Goal: Book appointment/travel/reservation

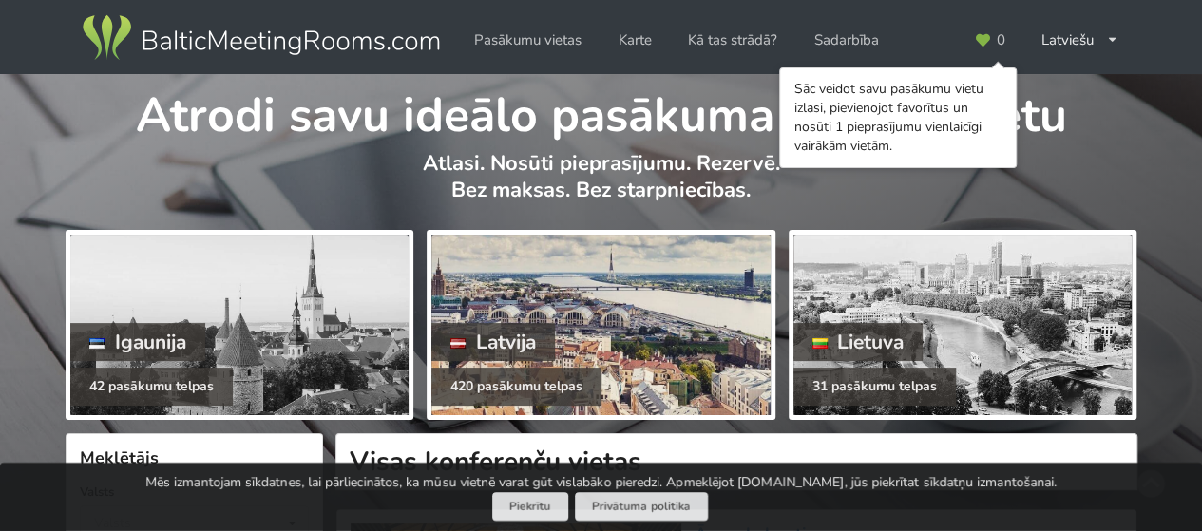
click at [598, 358] on div at bounding box center [600, 325] width 338 height 181
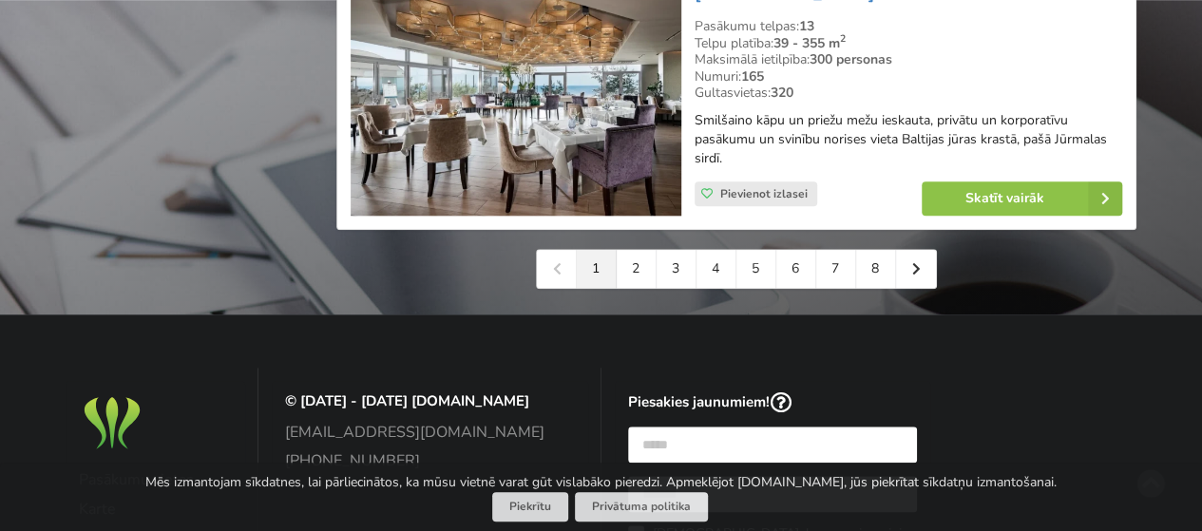
scroll to position [4657, 0]
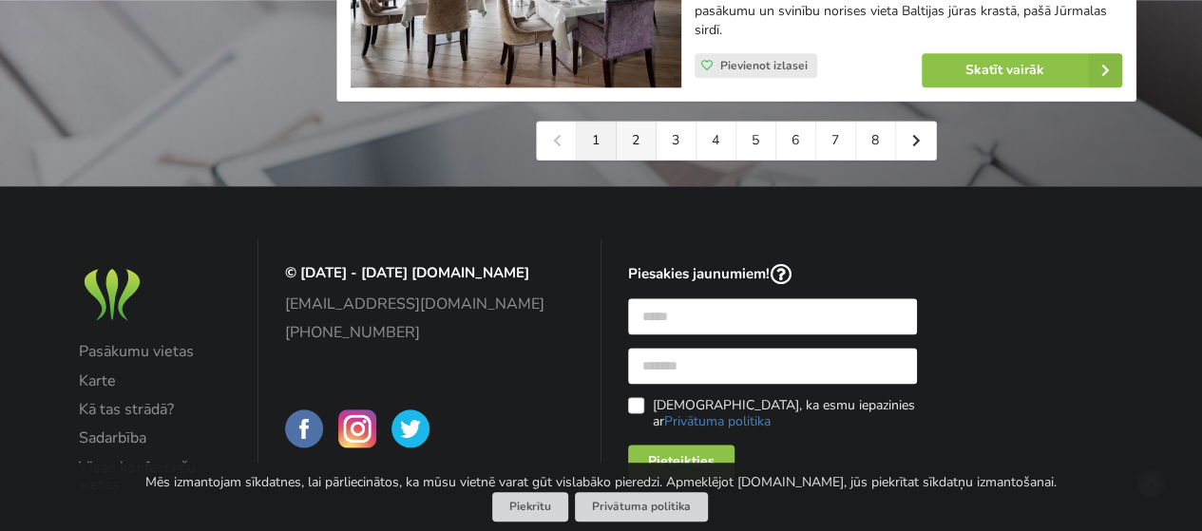
click at [642, 122] on link "2" at bounding box center [637, 141] width 40 height 38
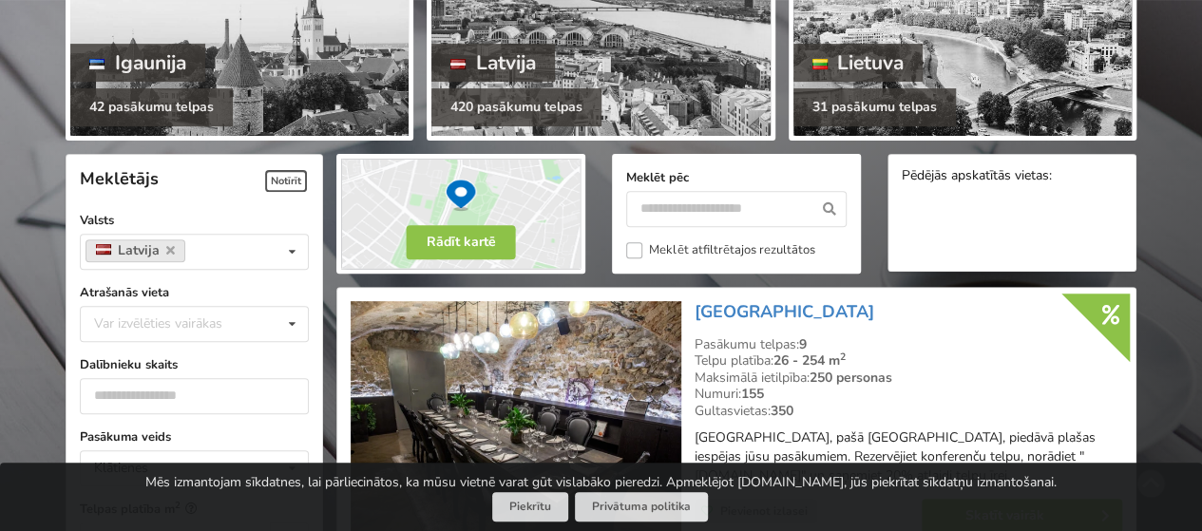
scroll to position [285, 0]
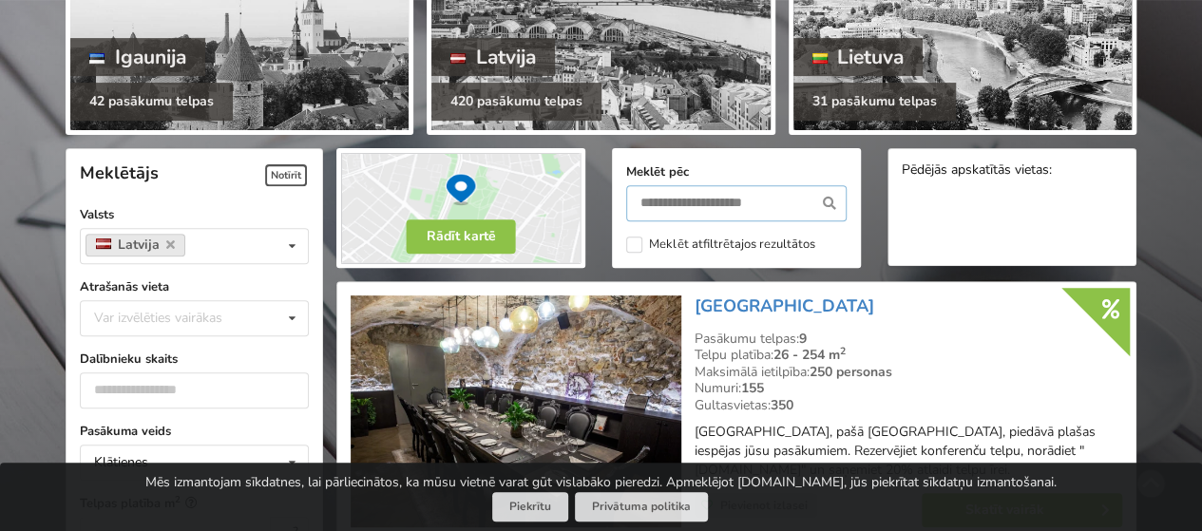
click at [679, 199] on input "text" at bounding box center [736, 203] width 220 height 36
click at [186, 312] on div "Var izvēlēties vairākas" at bounding box center [177, 318] width 176 height 22
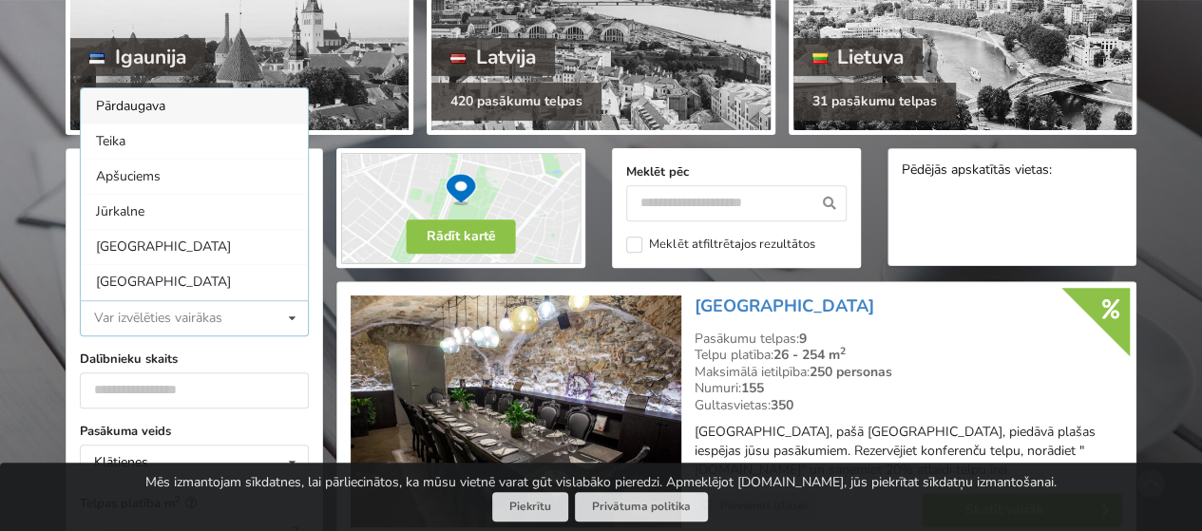
scroll to position [0, 0]
click at [133, 282] on div "[GEOGRAPHIC_DATA]" at bounding box center [194, 281] width 227 height 35
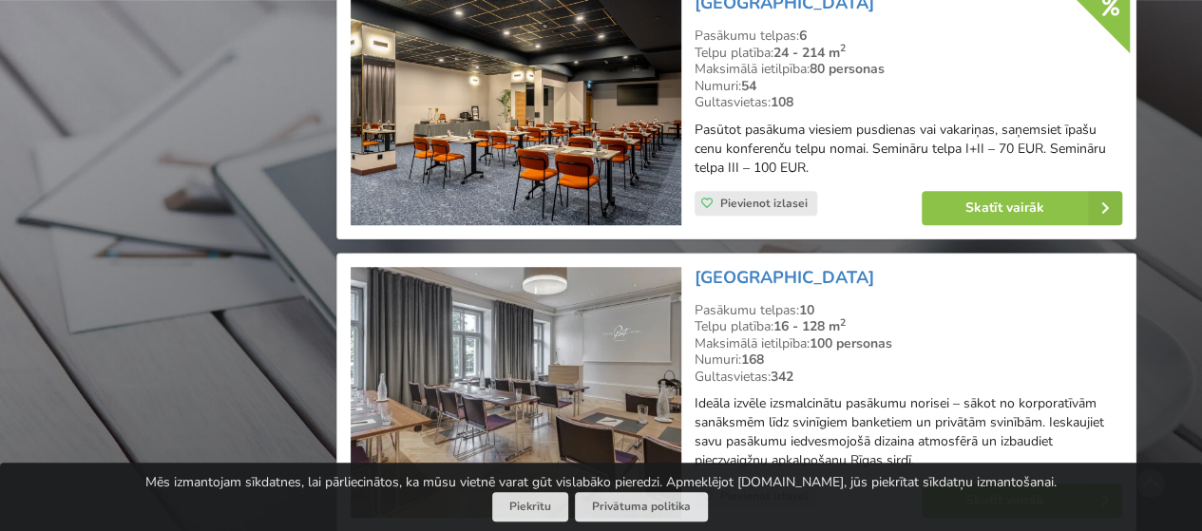
scroll to position [4417, 0]
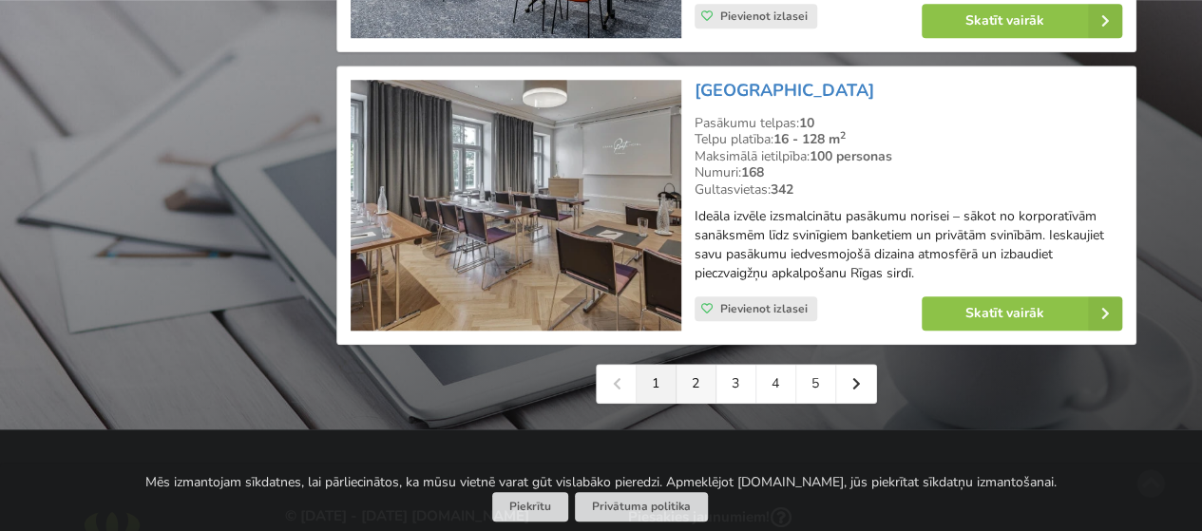
click at [688, 401] on link "2" at bounding box center [697, 384] width 40 height 38
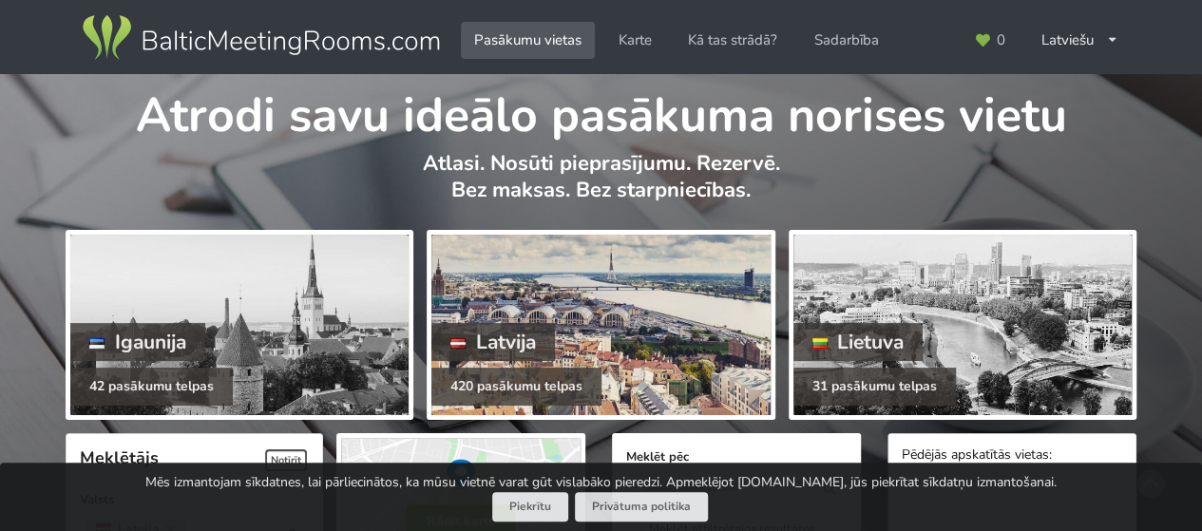
click at [669, 369] on div at bounding box center [600, 325] width 338 height 181
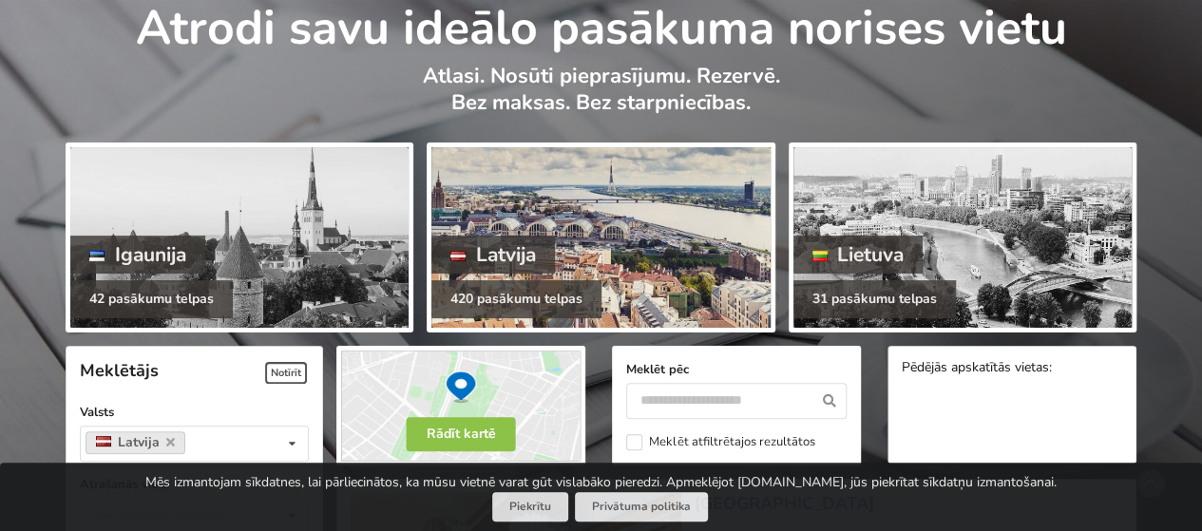
scroll to position [285, 0]
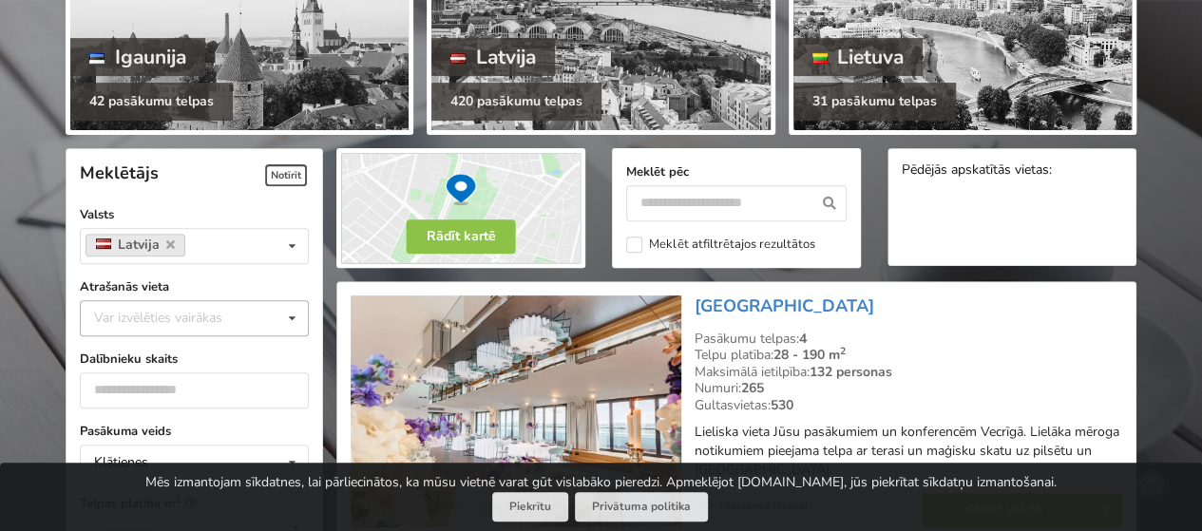
click at [137, 308] on div "Var izvēlēties vairākas" at bounding box center [177, 318] width 176 height 22
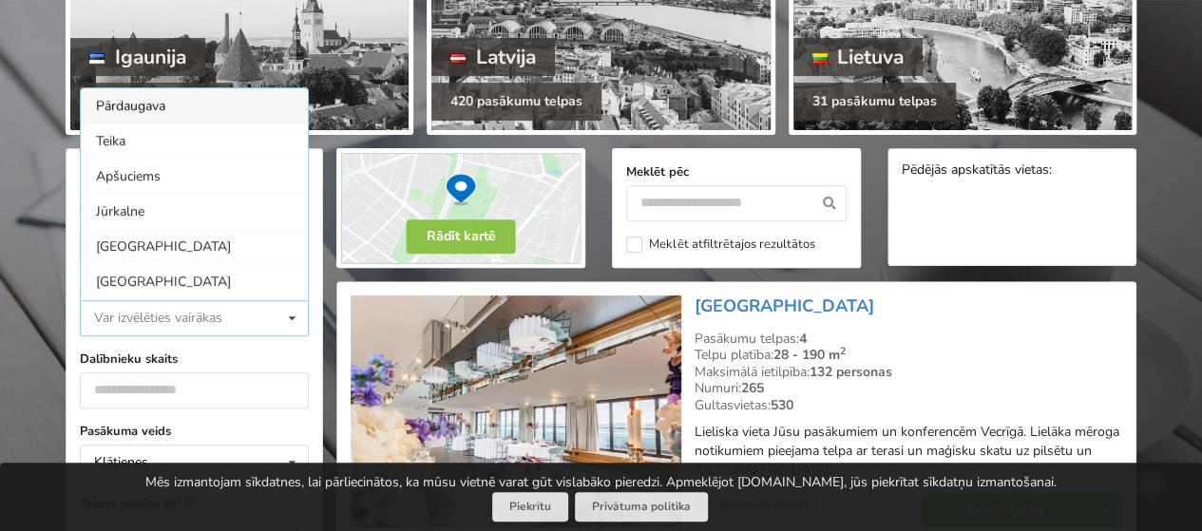
scroll to position [0, 0]
click at [129, 280] on div "[GEOGRAPHIC_DATA]" at bounding box center [194, 281] width 227 height 35
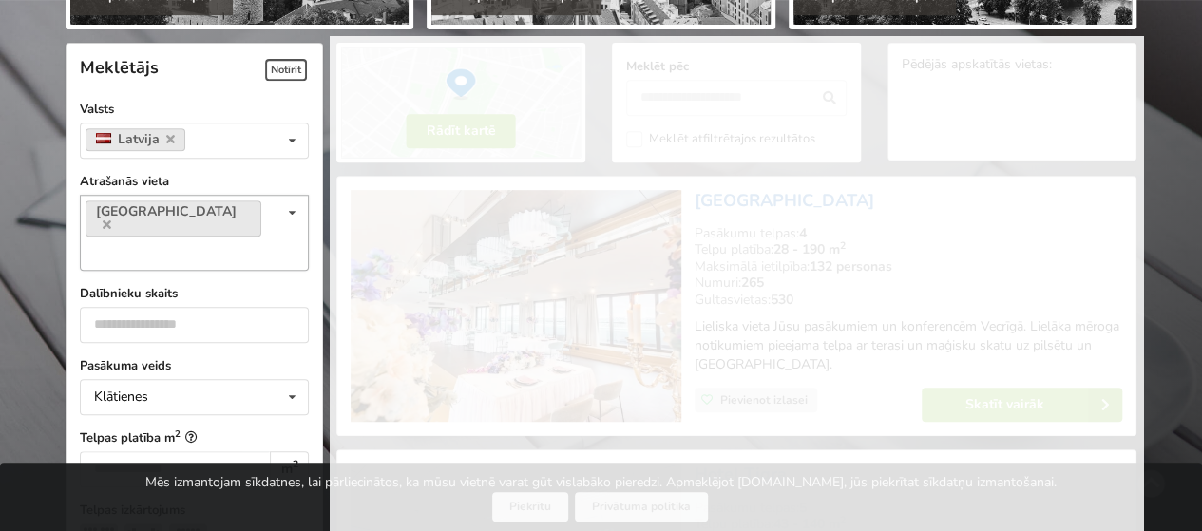
scroll to position [426, 0]
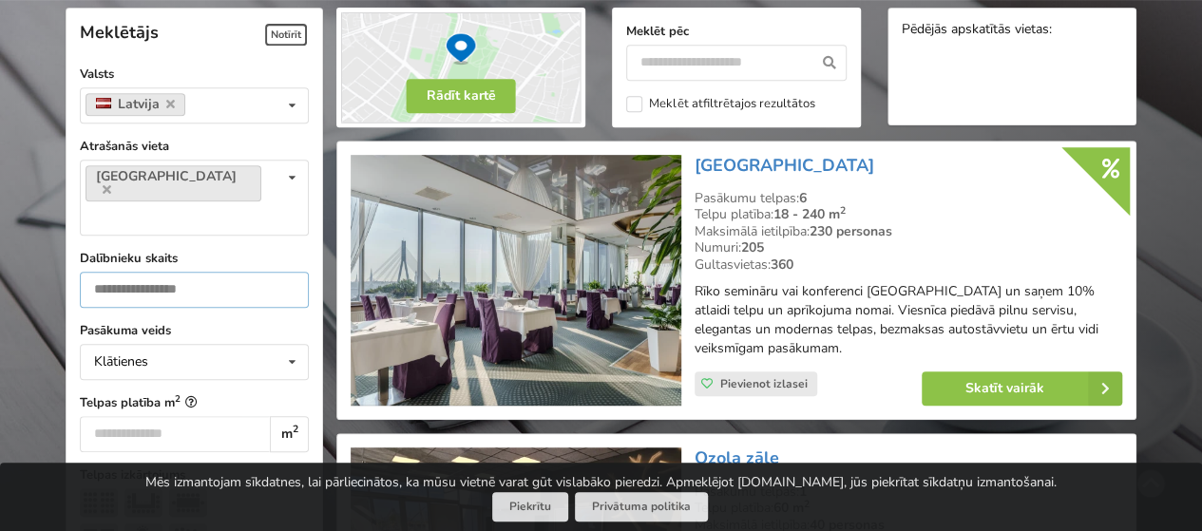
click at [203, 272] on input "number" at bounding box center [194, 290] width 229 height 36
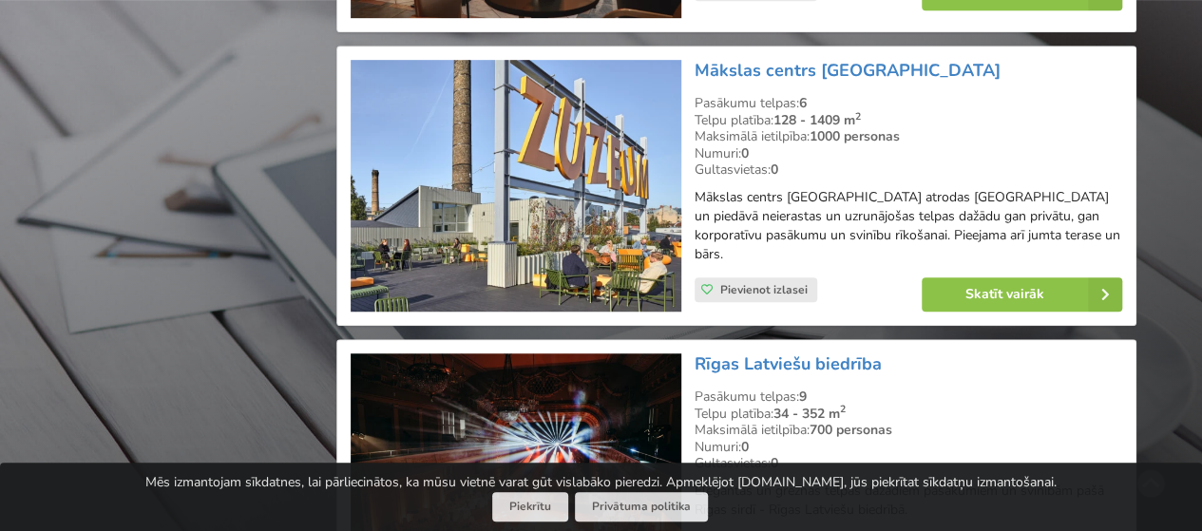
scroll to position [4322, 0]
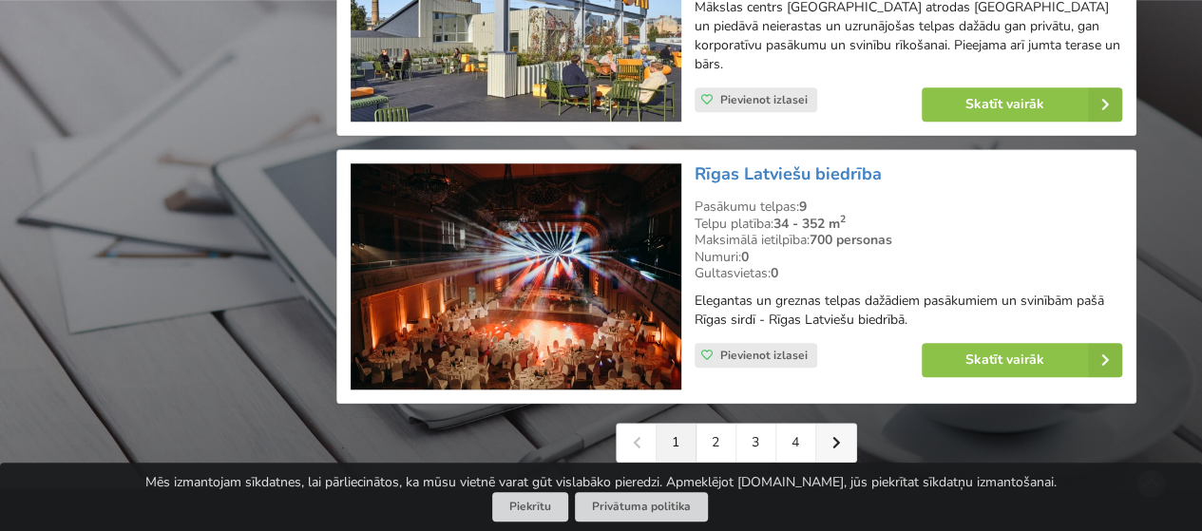
type input "**"
click at [833, 436] on icon at bounding box center [837, 442] width 9 height 13
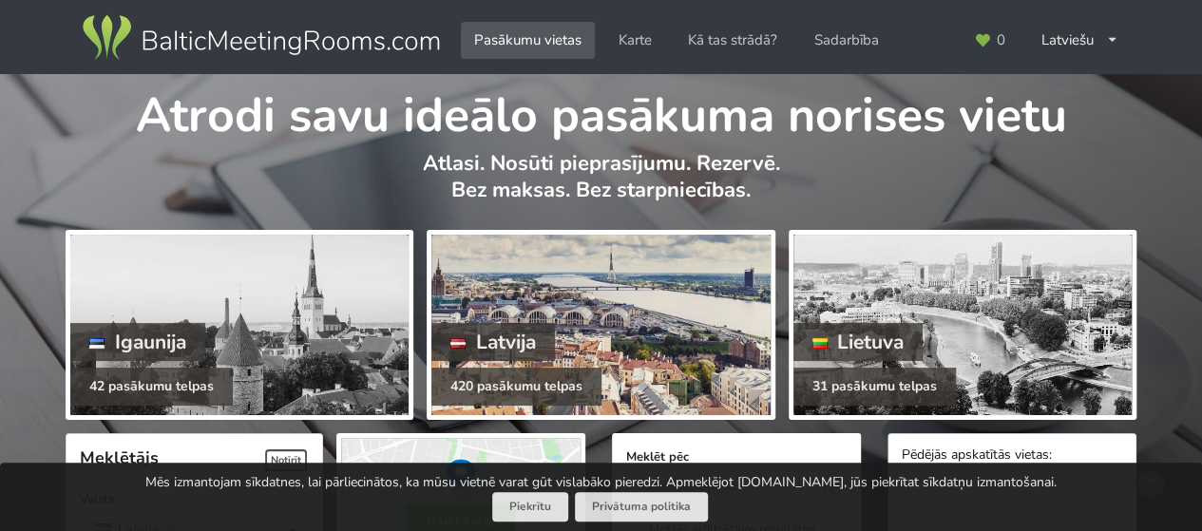
click at [679, 299] on div at bounding box center [600, 325] width 338 height 181
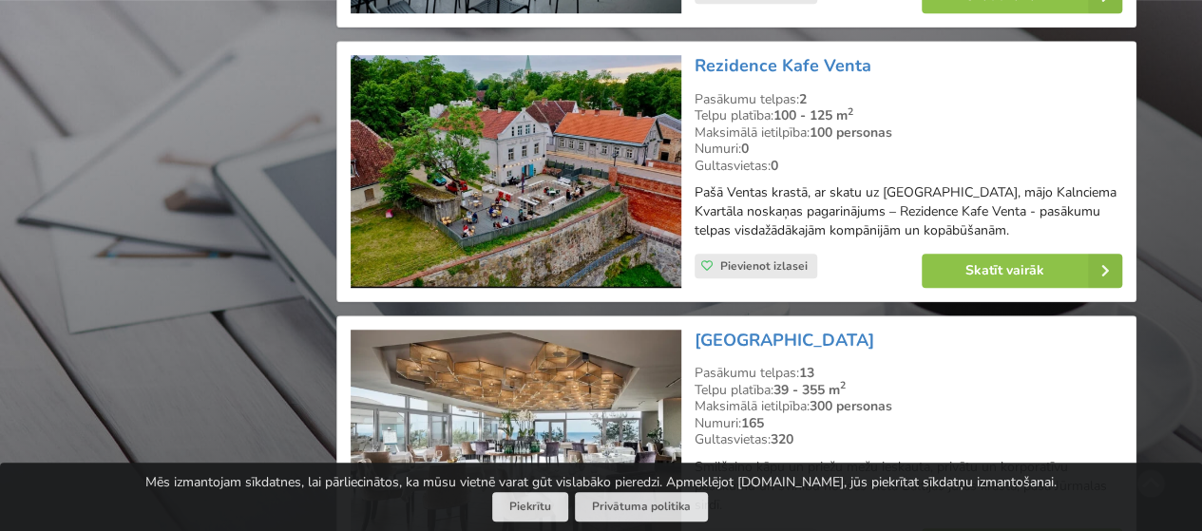
scroll to position [4467, 0]
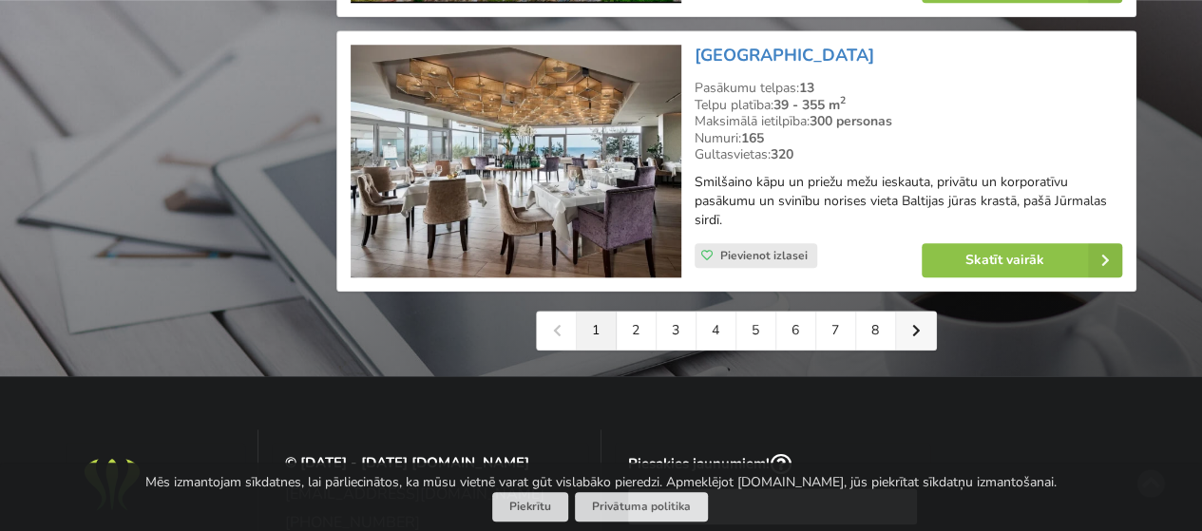
click at [911, 312] on link at bounding box center [916, 331] width 40 height 38
